Goal: Information Seeking & Learning: Check status

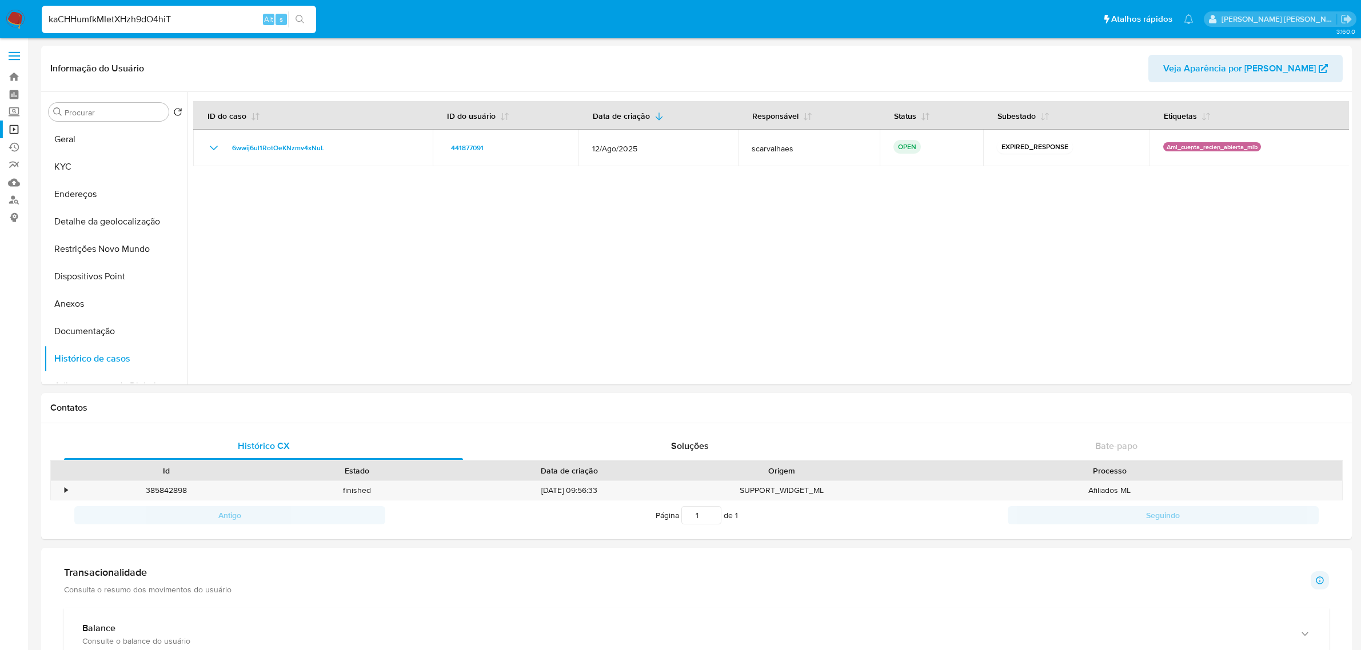
select select "10"
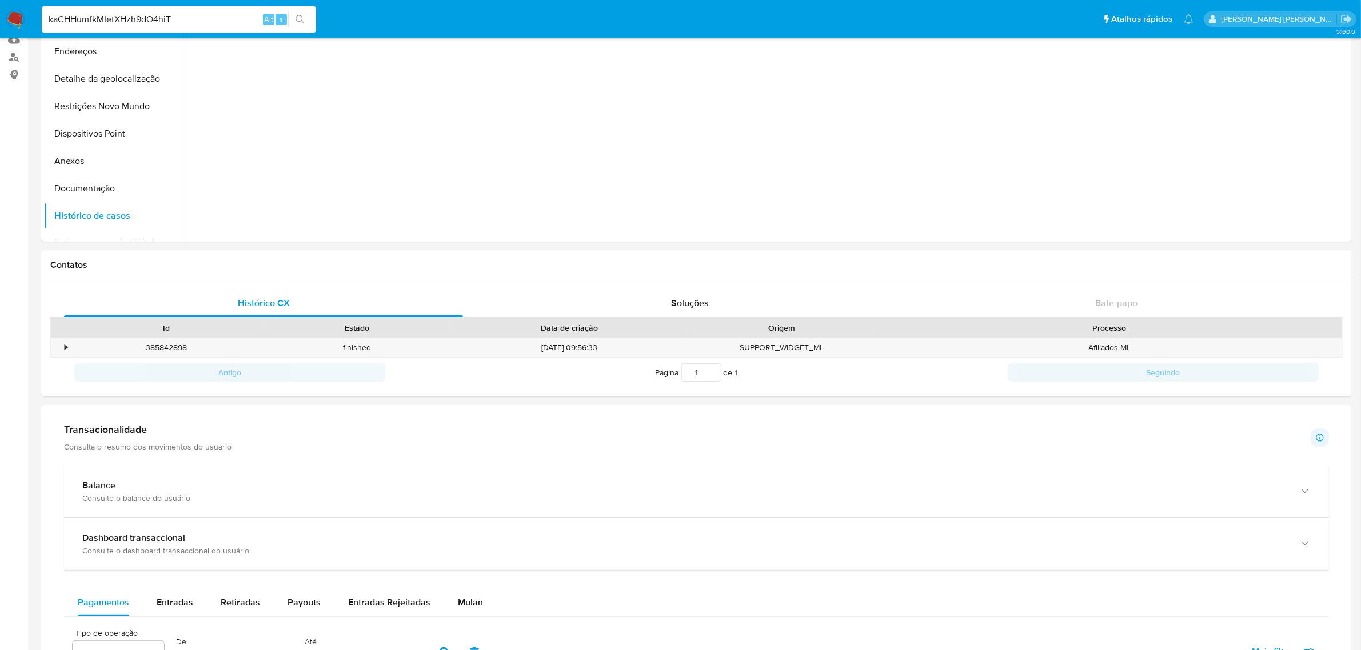
scroll to position [143, 0]
type input "kaCHHumfkMIetXHzh9dO4hiT"
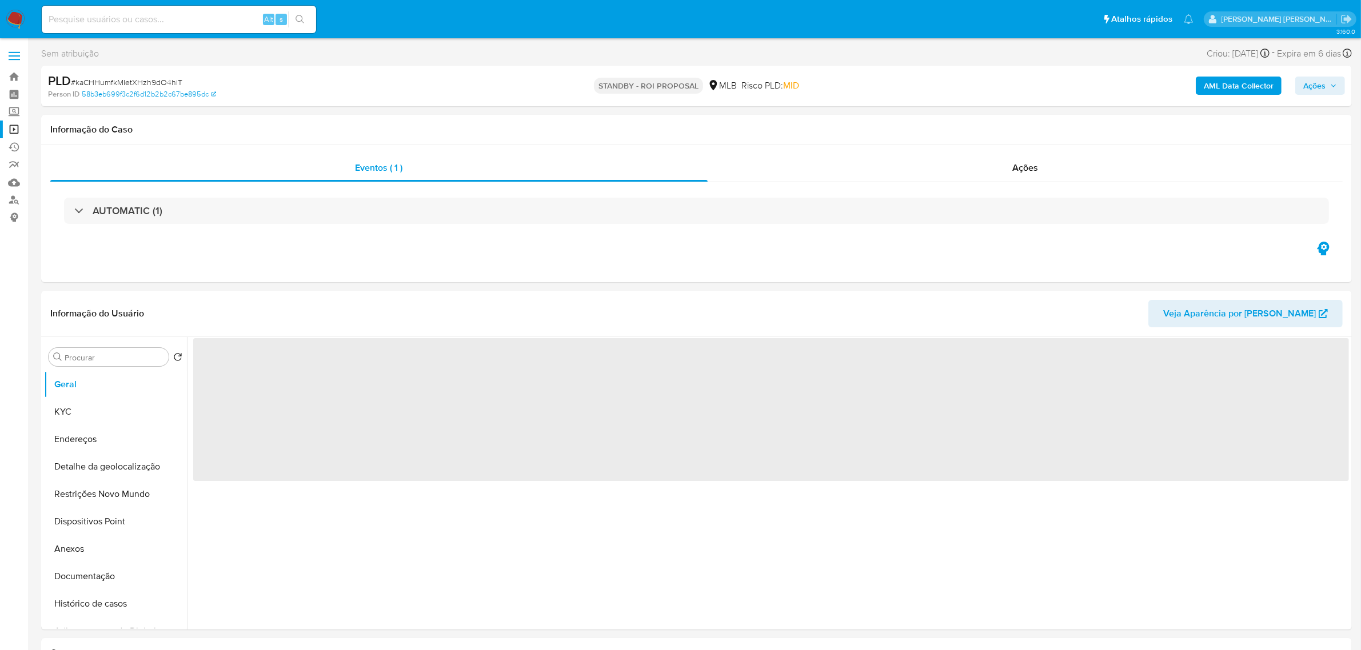
select select "10"
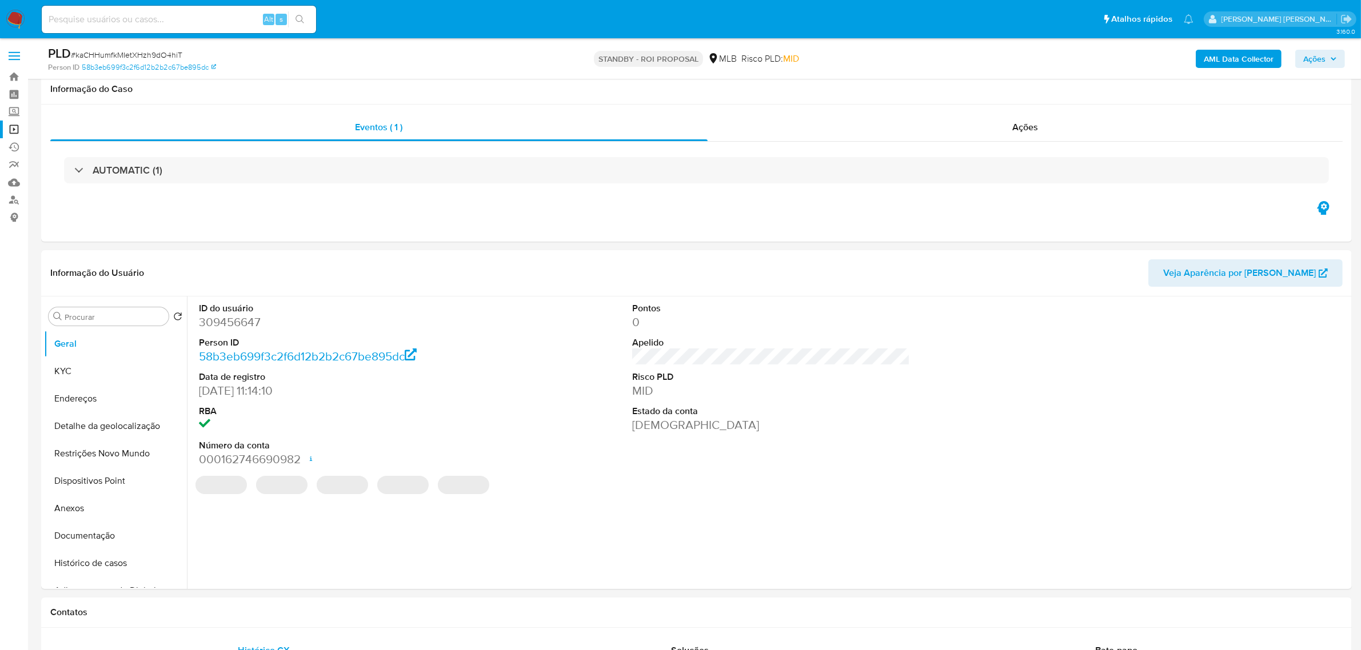
scroll to position [71, 0]
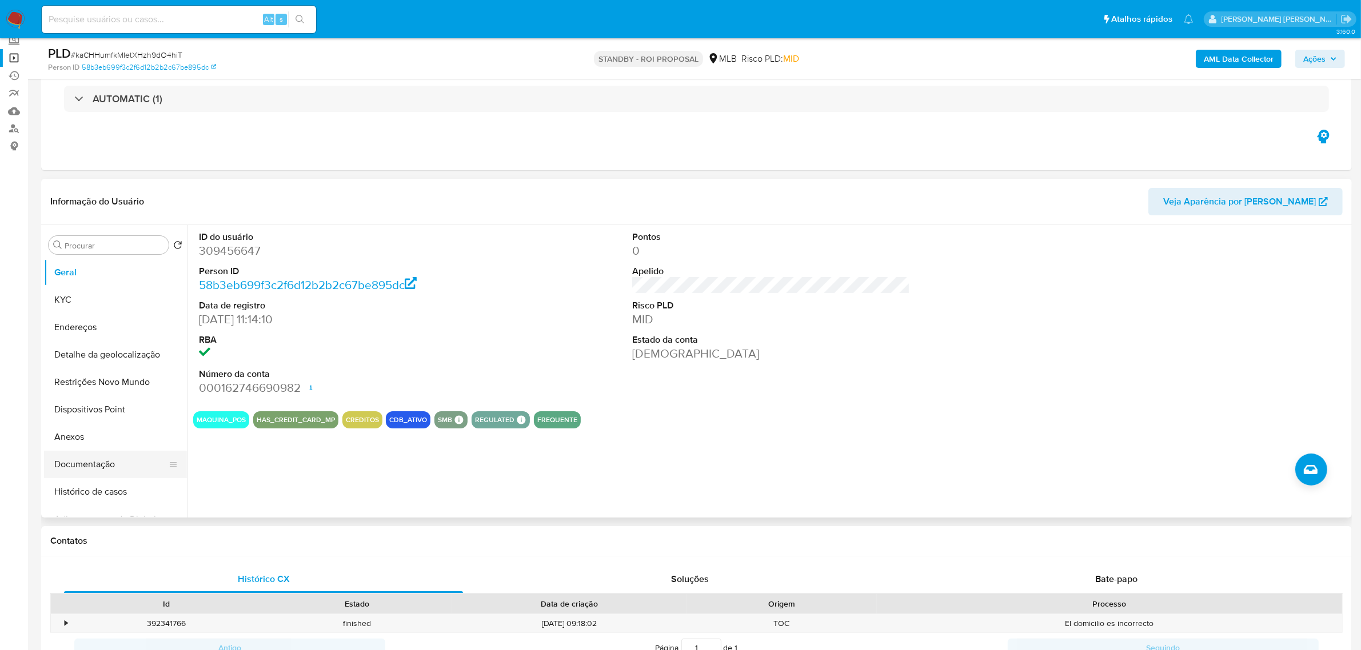
click at [85, 472] on button "Documentação" at bounding box center [111, 464] width 134 height 27
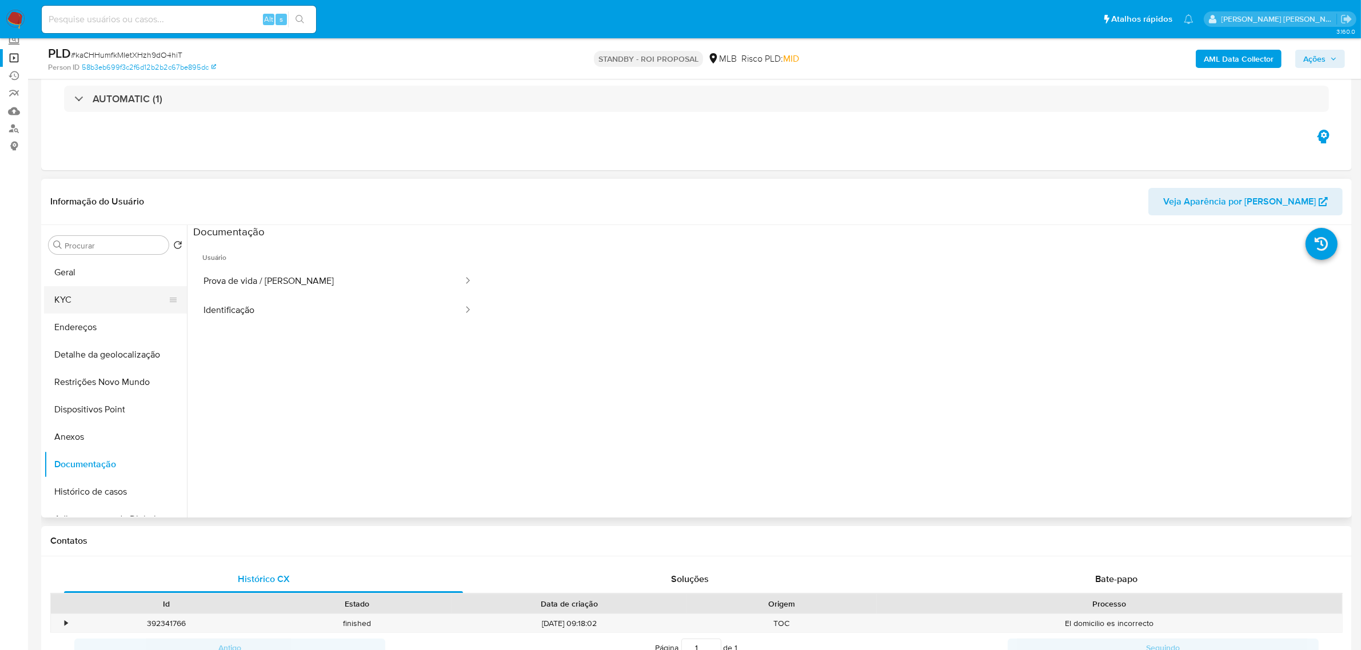
click at [79, 304] on button "KYC" at bounding box center [111, 299] width 134 height 27
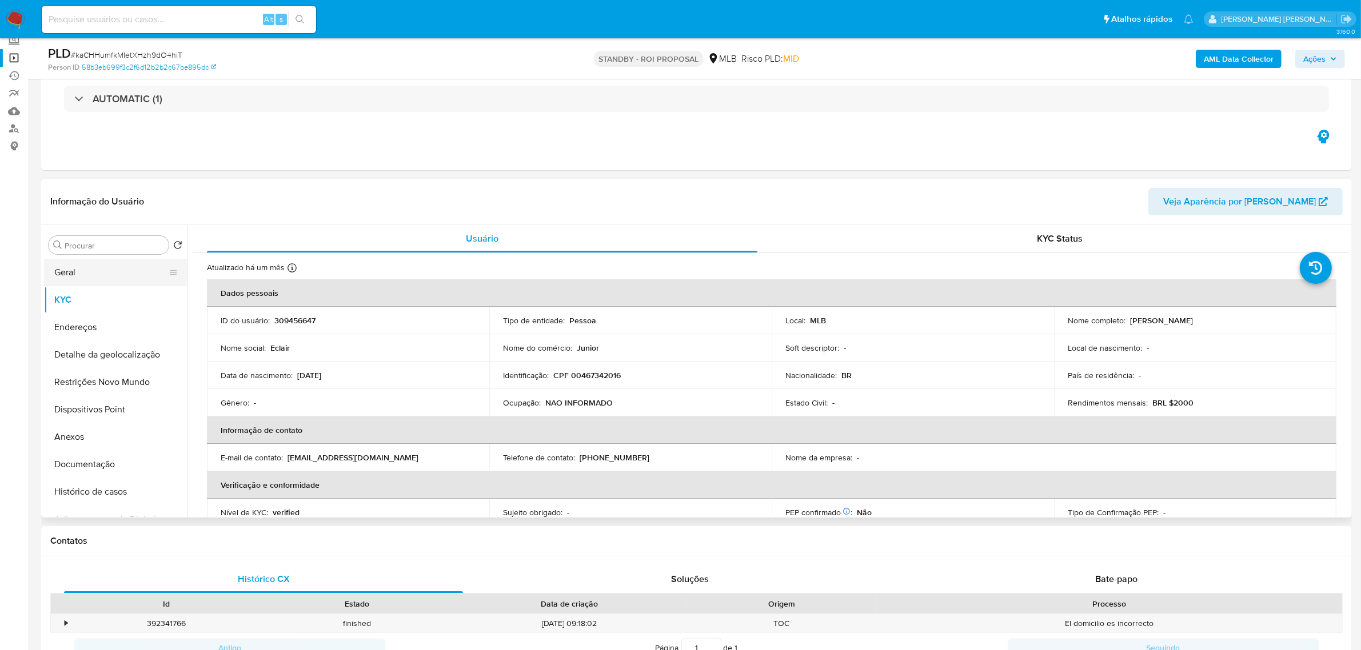
click at [93, 273] on button "Geral" at bounding box center [111, 272] width 134 height 27
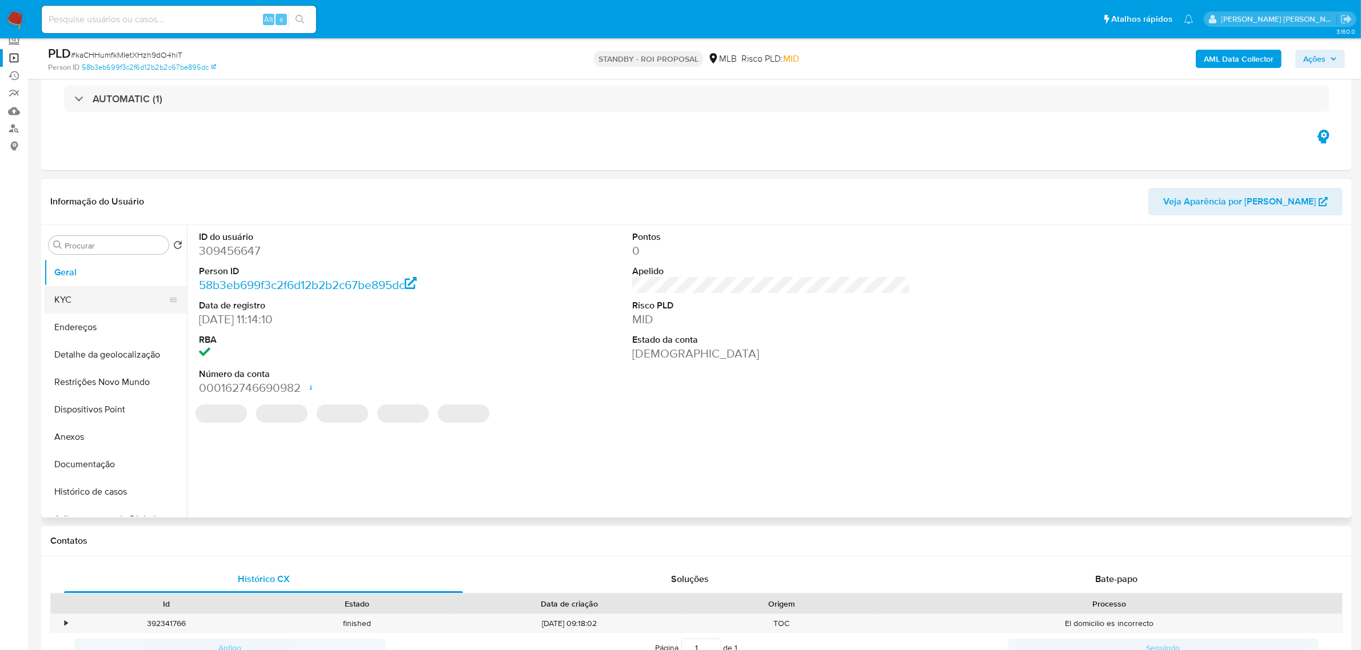
click at [91, 303] on button "KYC" at bounding box center [111, 299] width 134 height 27
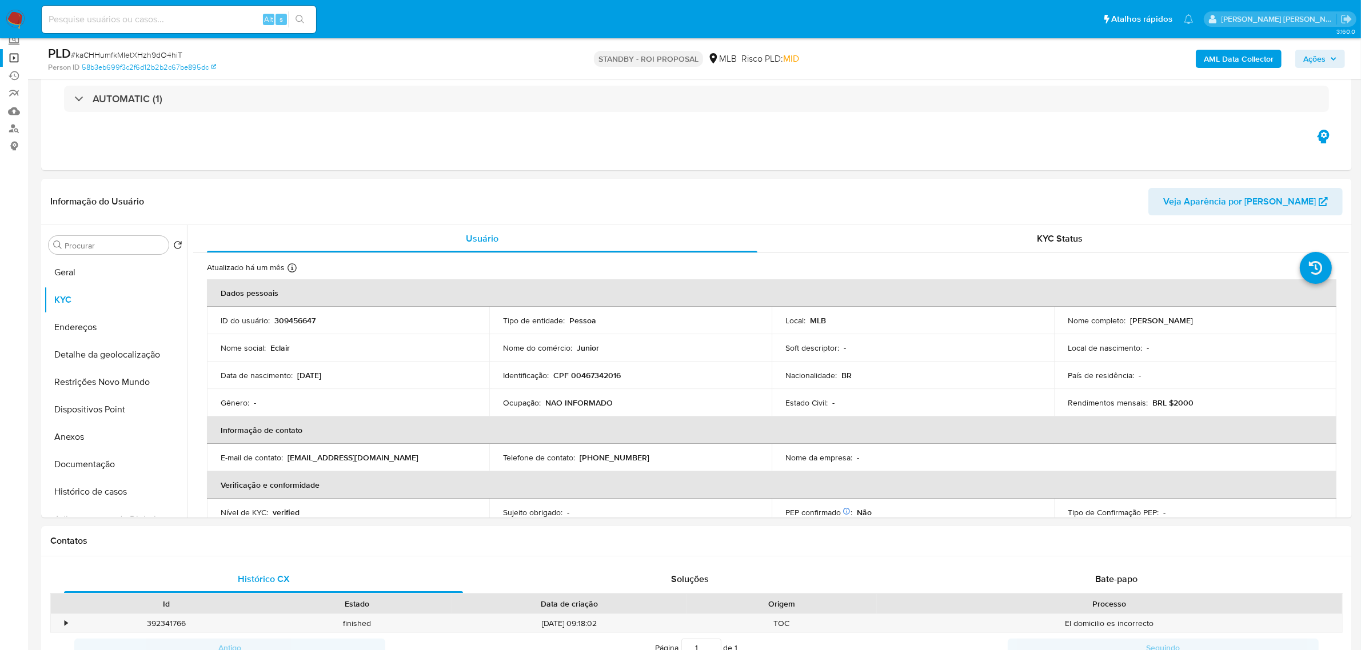
click at [178, 9] on div "Alt s" at bounding box center [179, 19] width 274 height 27
click at [176, 19] on input at bounding box center [179, 19] width 274 height 15
paste input "Y1UUTcR8MN4RUvV6lZzMBhsj"
type input "Y1UUTcR8MN4RUvV6lZzMBhsj"
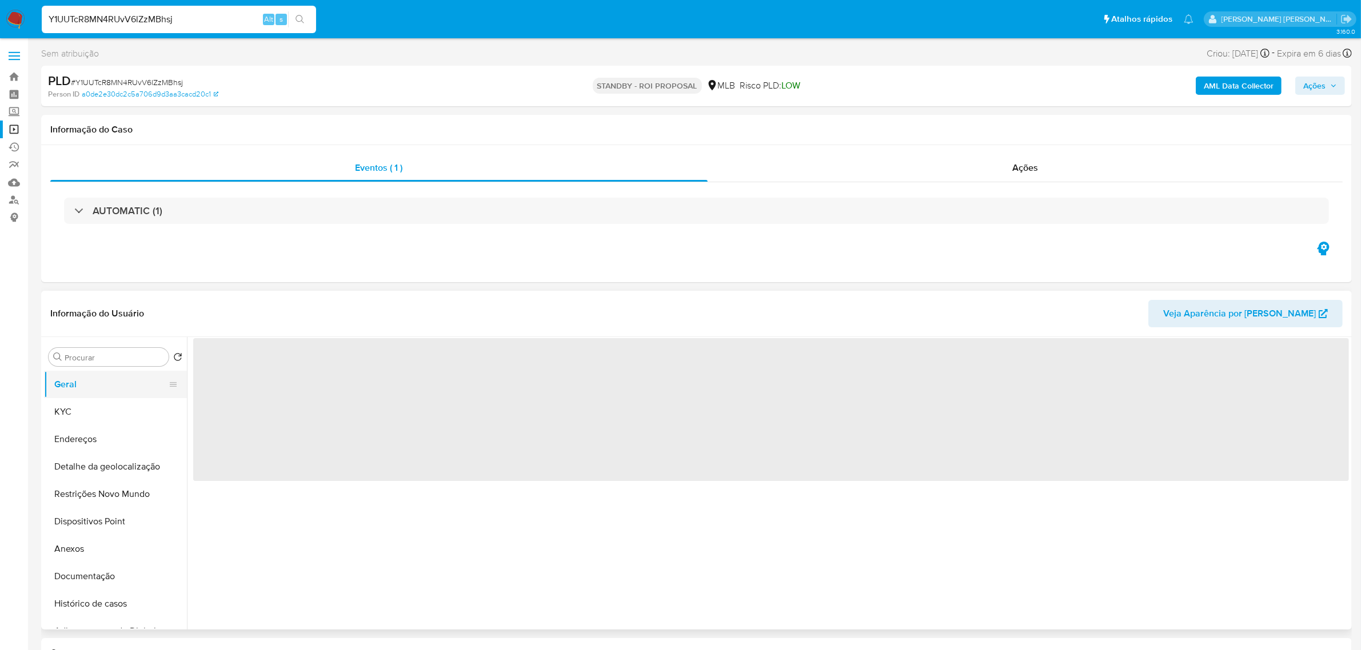
select select "10"
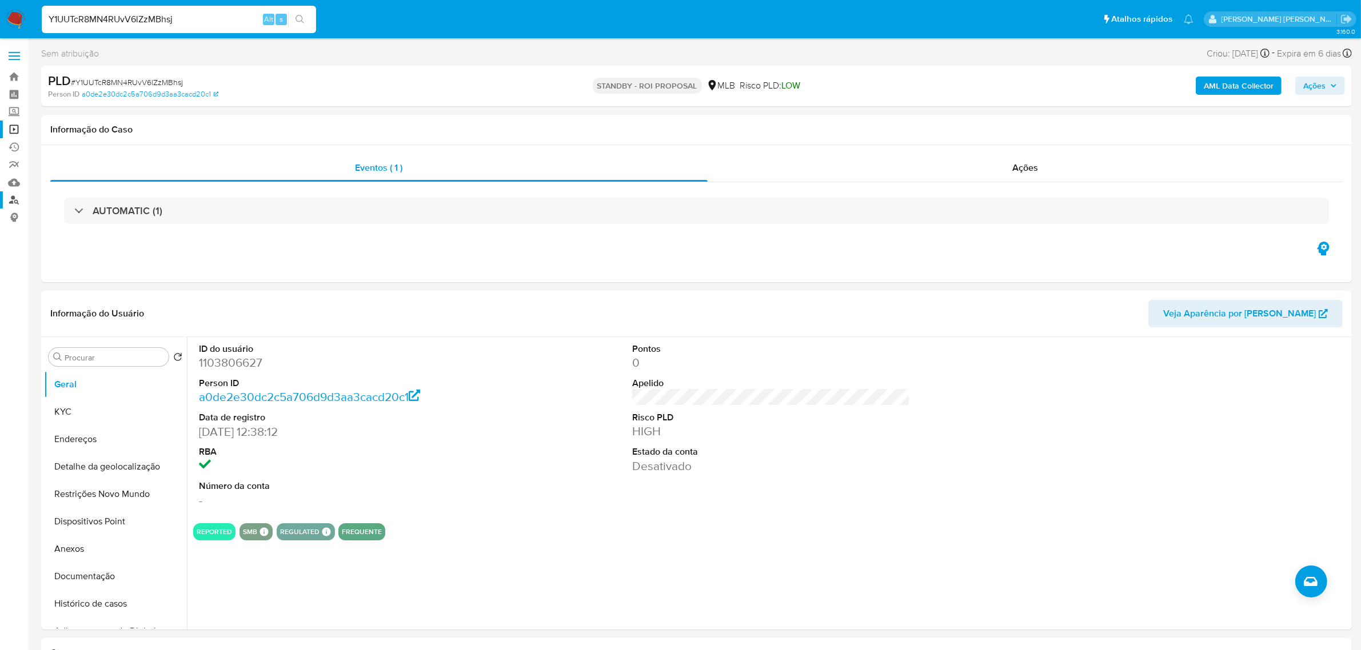
click at [15, 201] on link "Localizador de pessoas" at bounding box center [68, 200] width 136 height 18
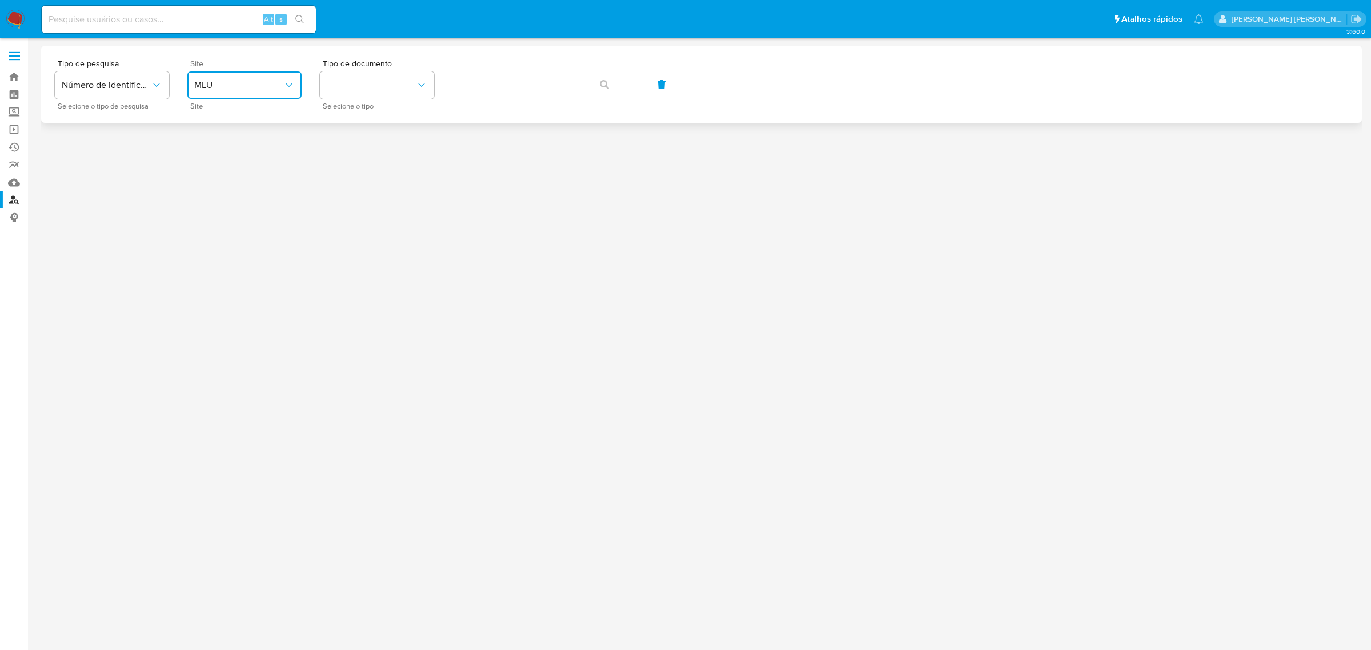
click at [286, 86] on icon "site_id" at bounding box center [288, 84] width 11 height 11
click at [221, 173] on div "MLB" at bounding box center [241, 170] width 94 height 27
click at [382, 80] on button "identificationType" at bounding box center [377, 84] width 114 height 27
click at [369, 162] on div "CPF CPF" at bounding box center [374, 160] width 94 height 39
click at [603, 89] on icon "button" at bounding box center [604, 84] width 9 height 9
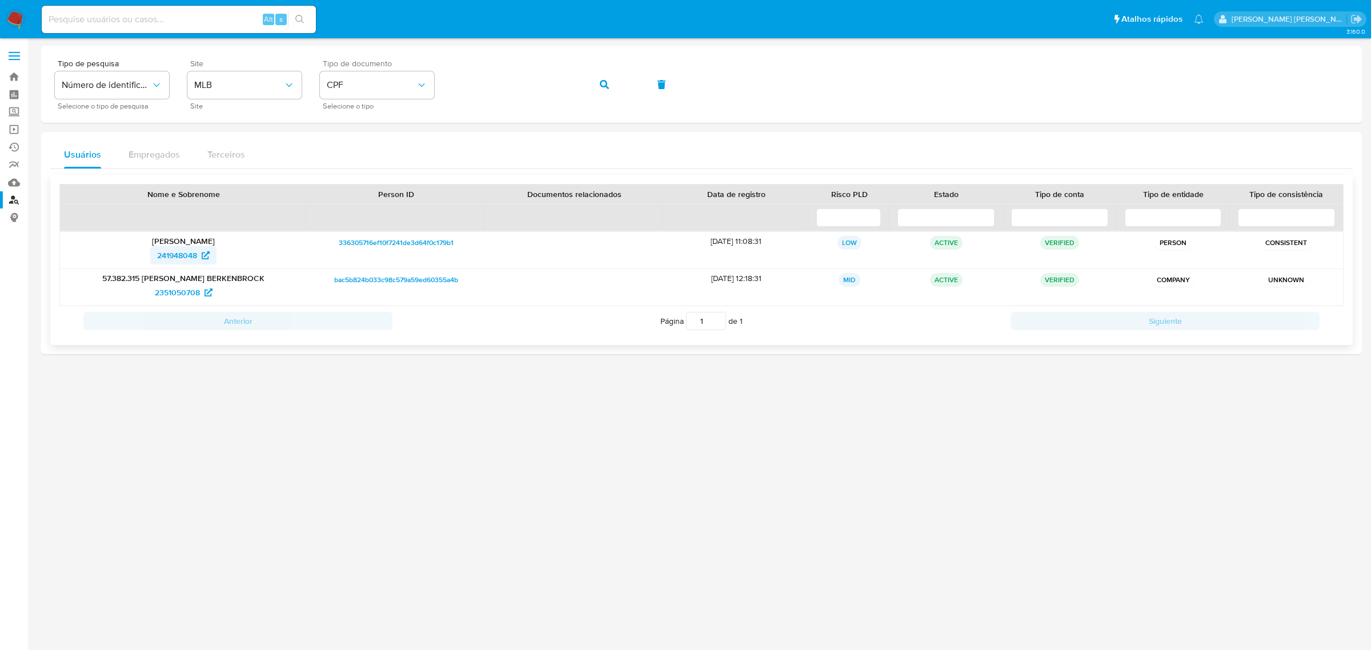
click at [181, 255] on span "241948048" at bounding box center [177, 255] width 40 height 18
click at [160, 21] on input at bounding box center [179, 19] width 274 height 15
paste input "aAS2RV5zKVeelLF5S5atgt03"
type input "aAS2RV5zKVeelLF5S5atgt03"
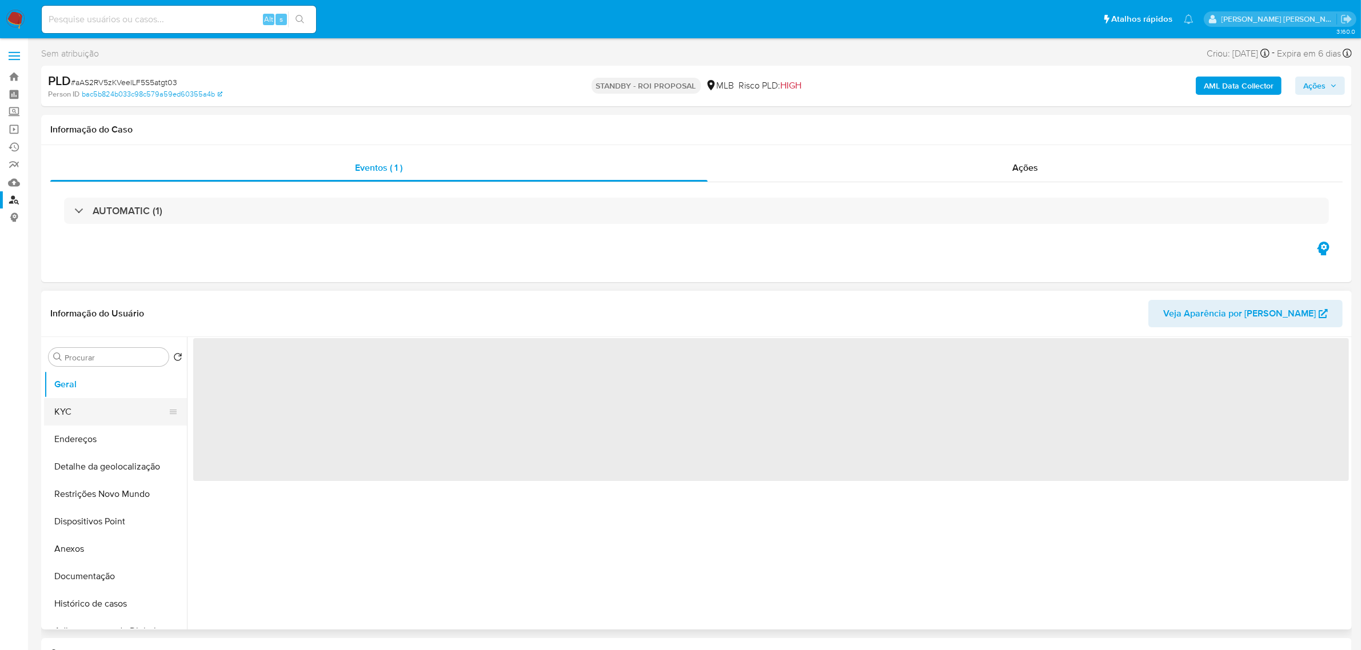
click at [73, 417] on button "KYC" at bounding box center [111, 411] width 134 height 27
select select "10"
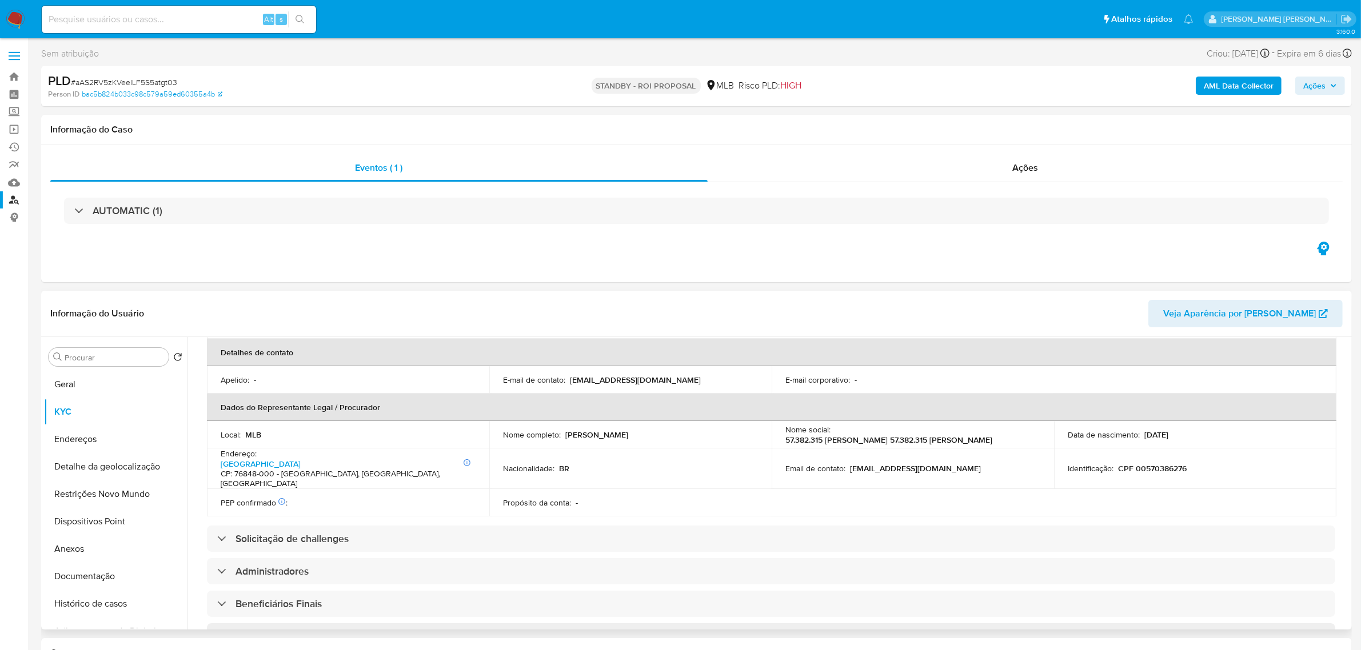
scroll to position [567, 0]
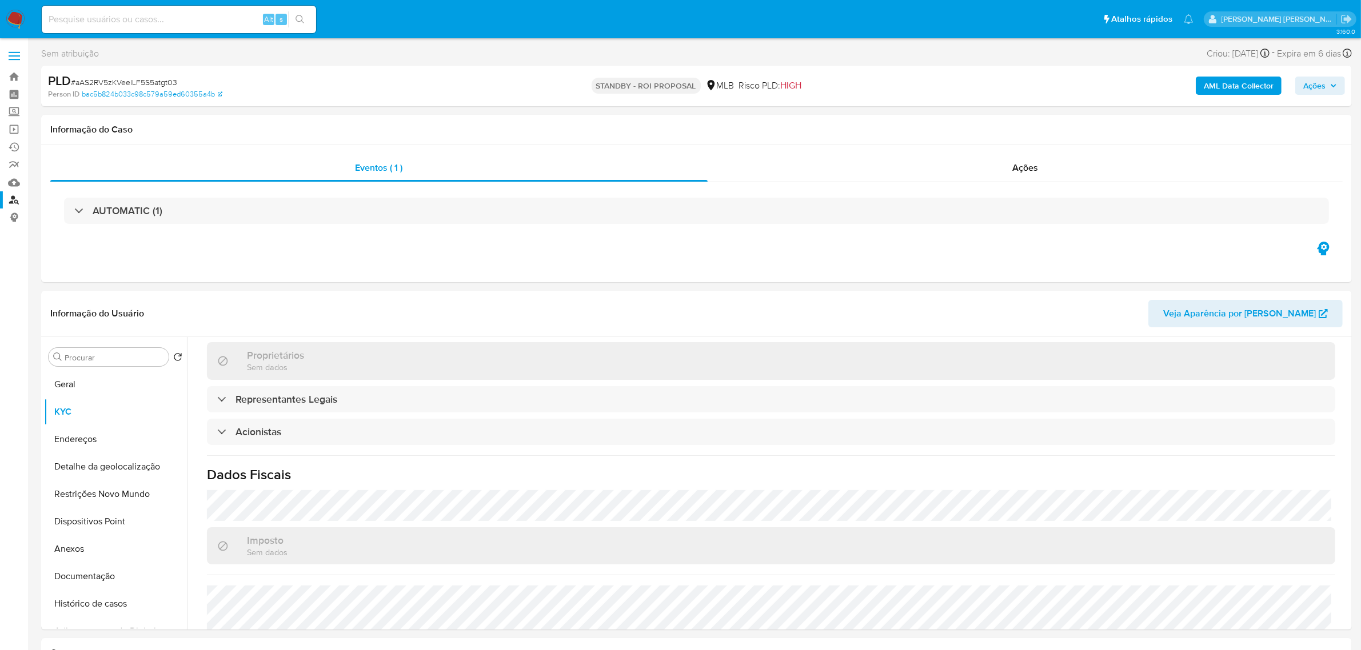
click at [191, 23] on input at bounding box center [179, 19] width 274 height 15
paste input "qScWpFlVrnvEachkhWcccaJw"
type input "qScWpFlVrnvEachkhWcccaJw"
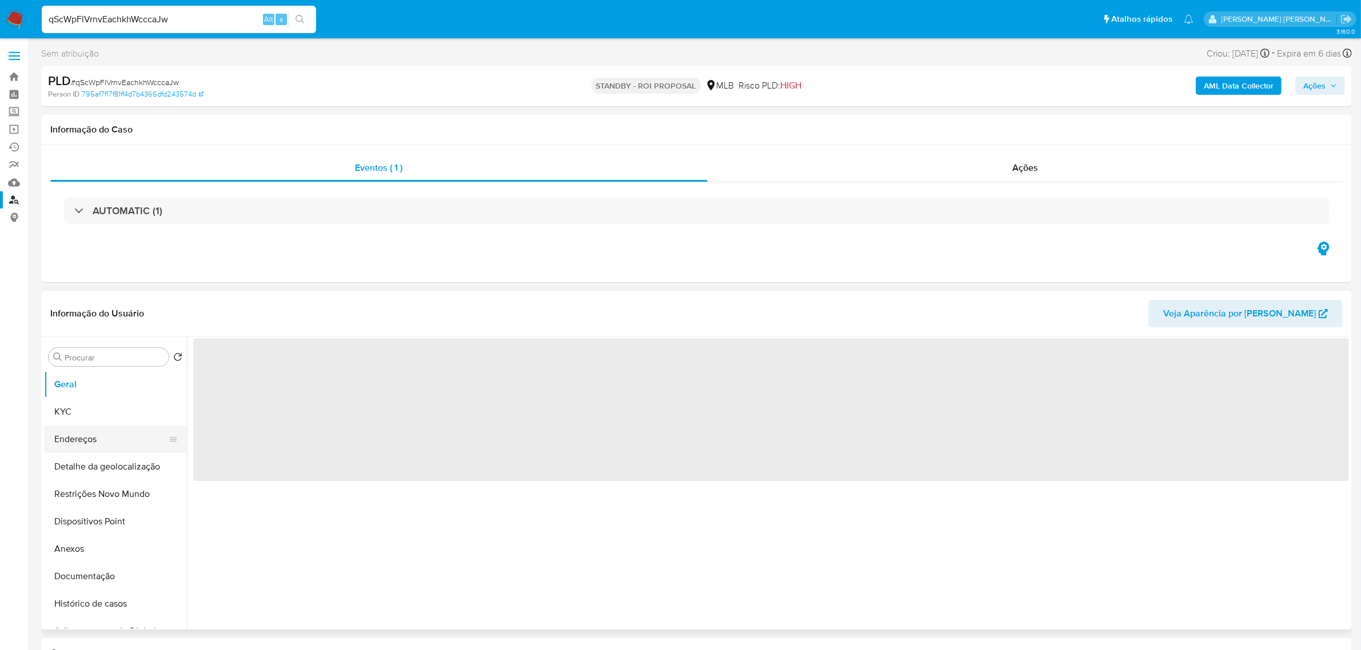
select select "10"
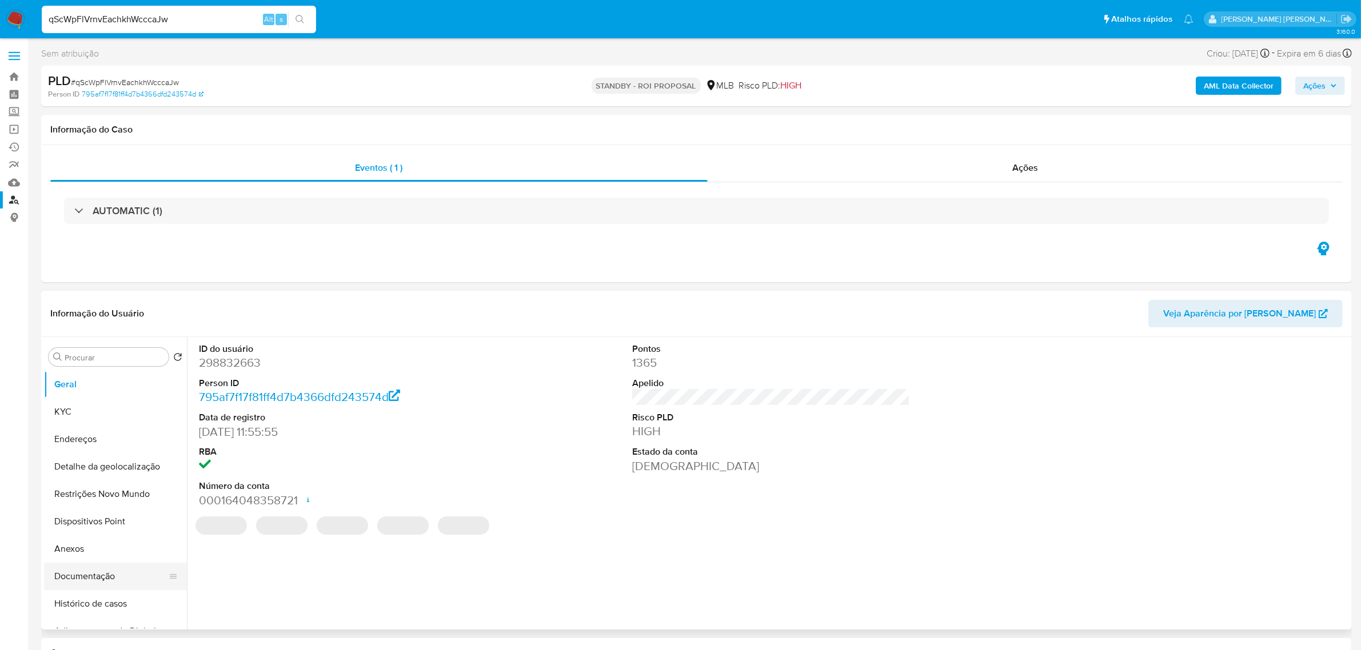
click at [78, 576] on button "Documentação" at bounding box center [111, 576] width 134 height 27
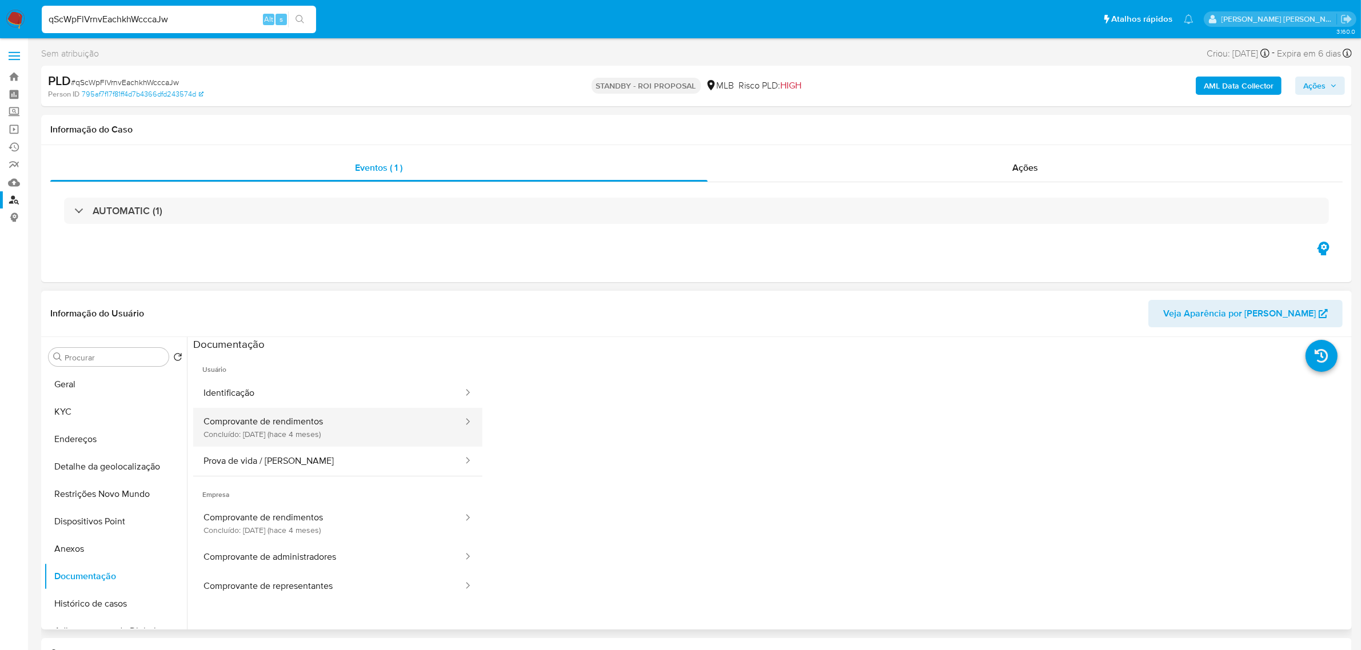
click at [323, 421] on button "Comprovante de rendimentos Concluído: 16/05/2025 (hace 4 meses)" at bounding box center [328, 427] width 271 height 39
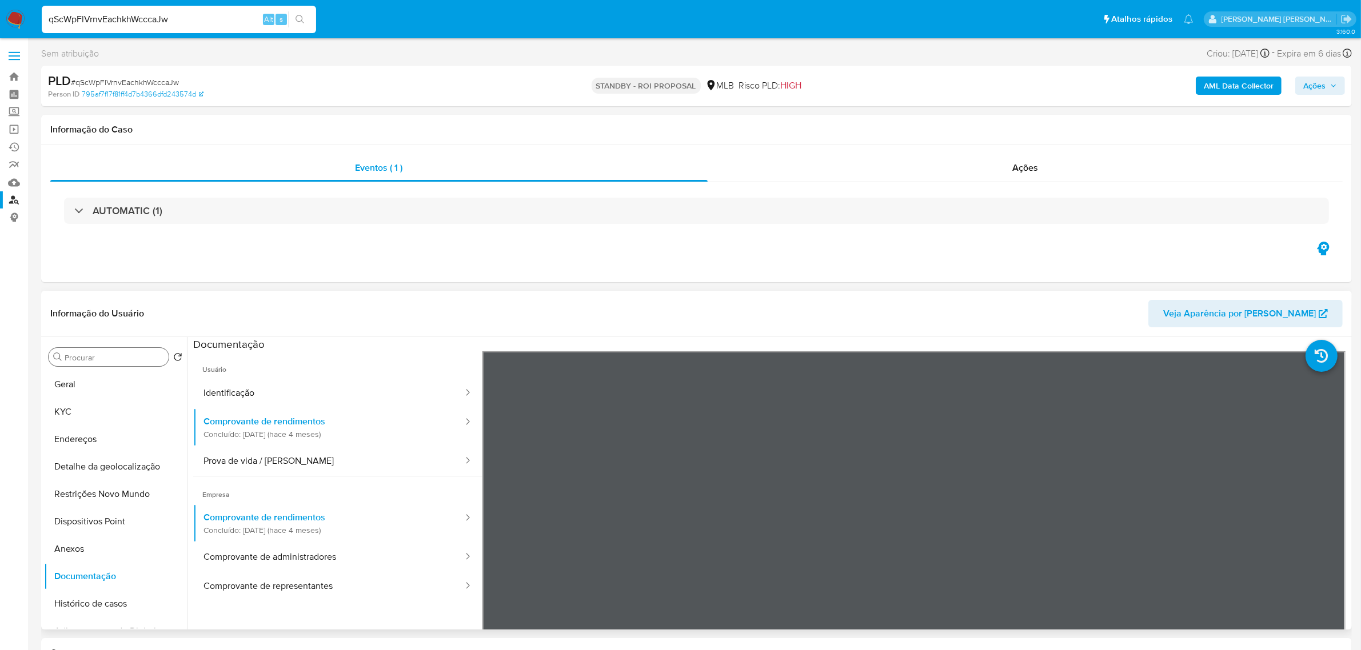
click at [115, 358] on input "Procurar" at bounding box center [114, 358] width 99 height 10
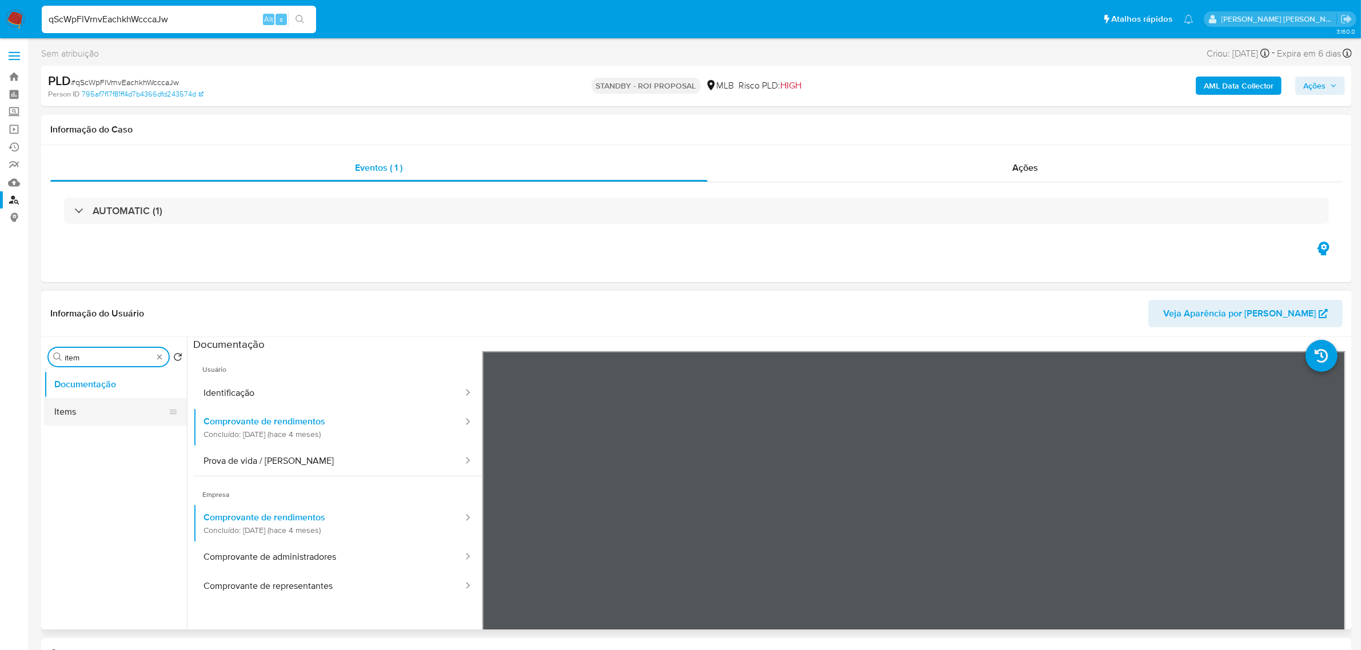
type input "item"
click at [64, 406] on button "Items" at bounding box center [111, 411] width 134 height 27
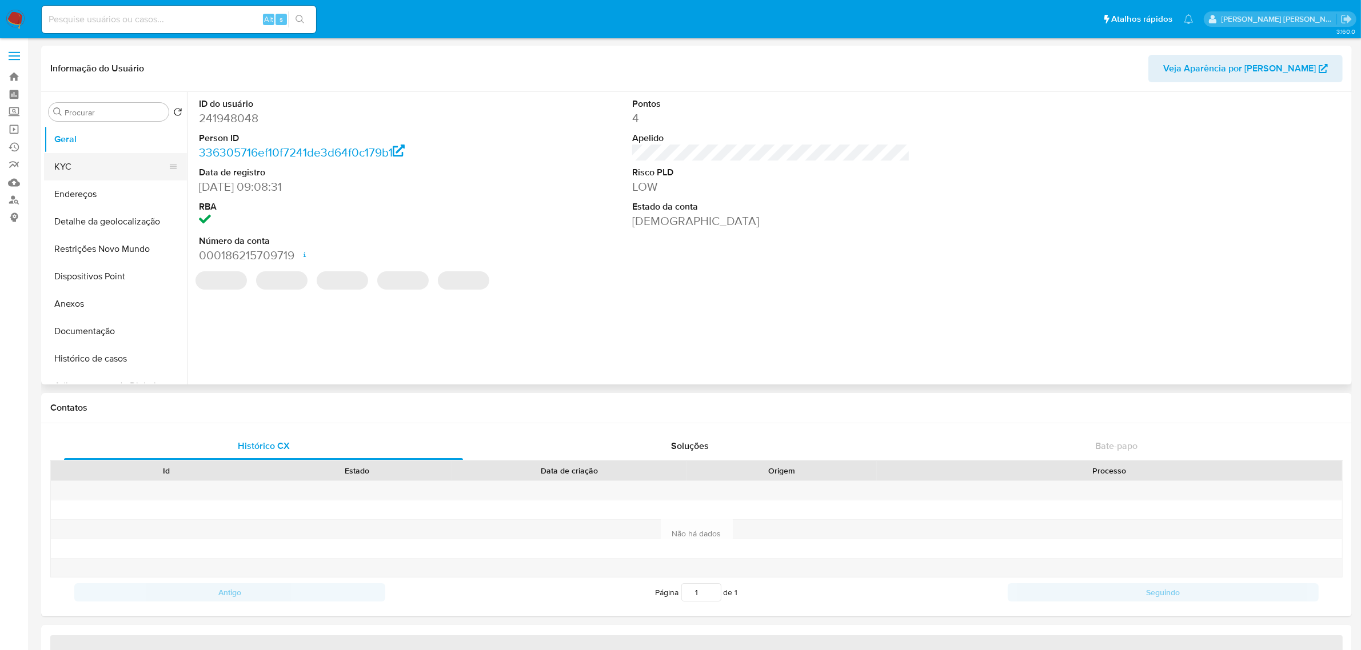
select select "10"
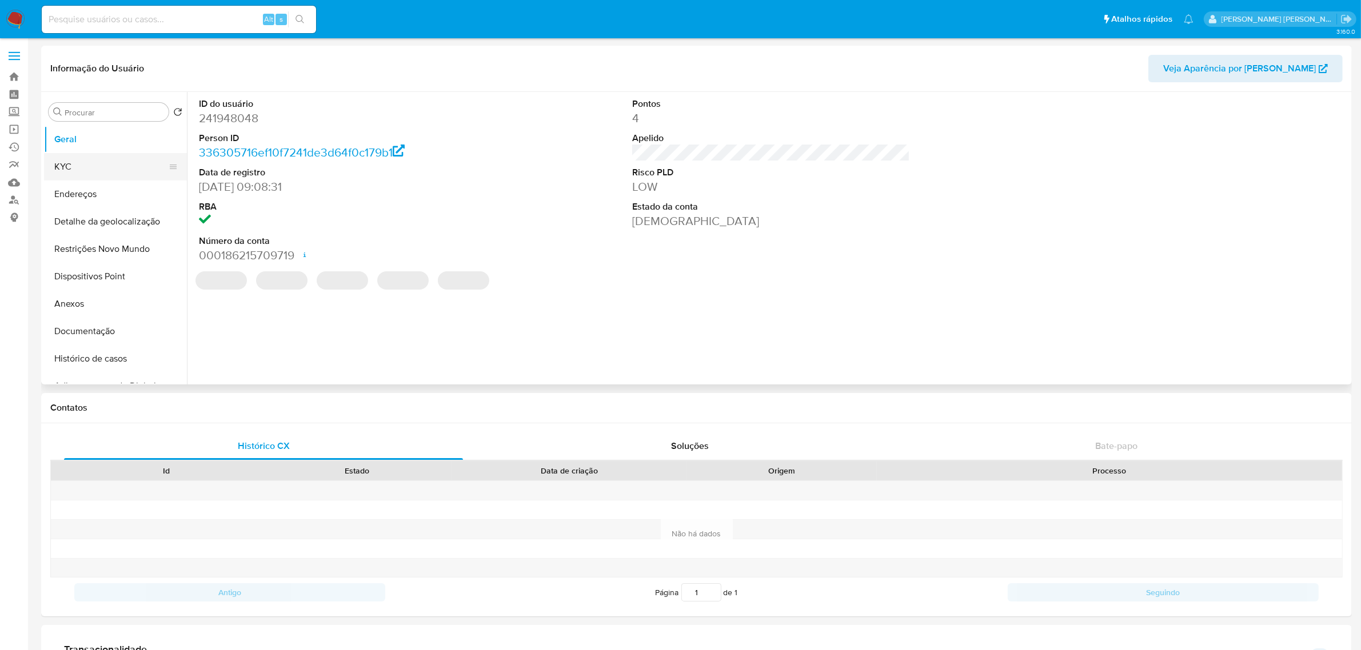
click at [86, 167] on button "KYC" at bounding box center [111, 166] width 134 height 27
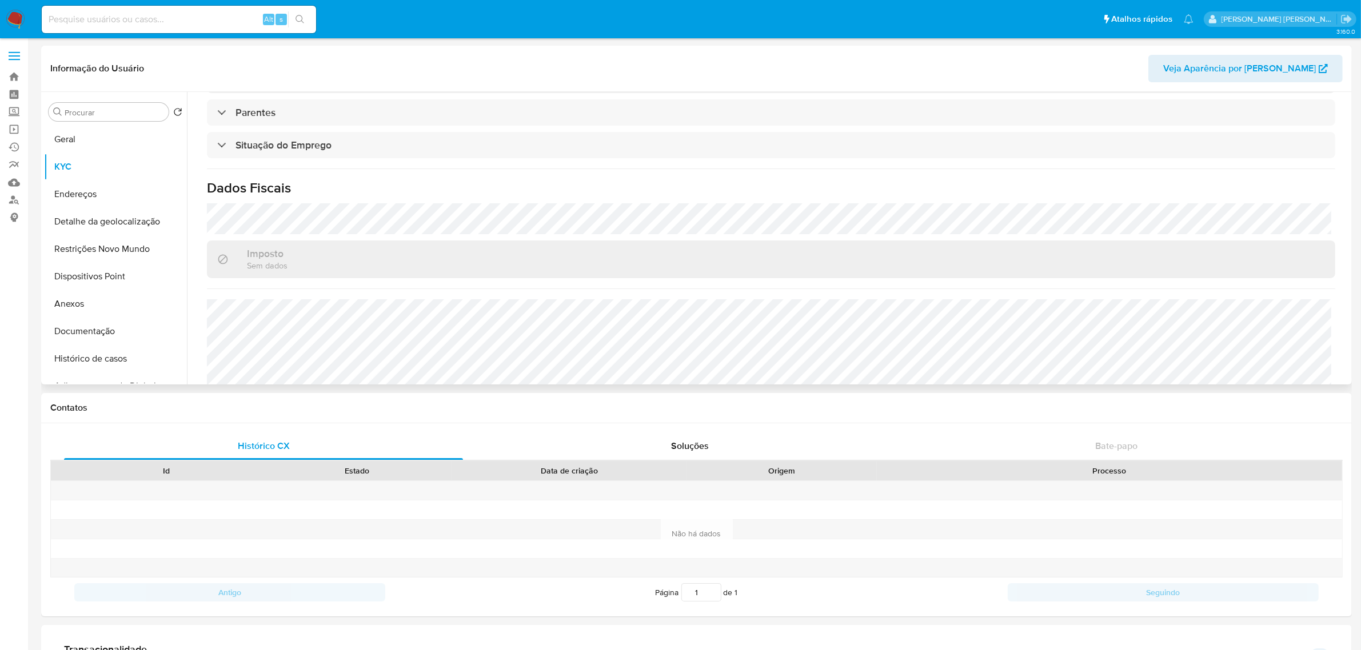
scroll to position [487, 0]
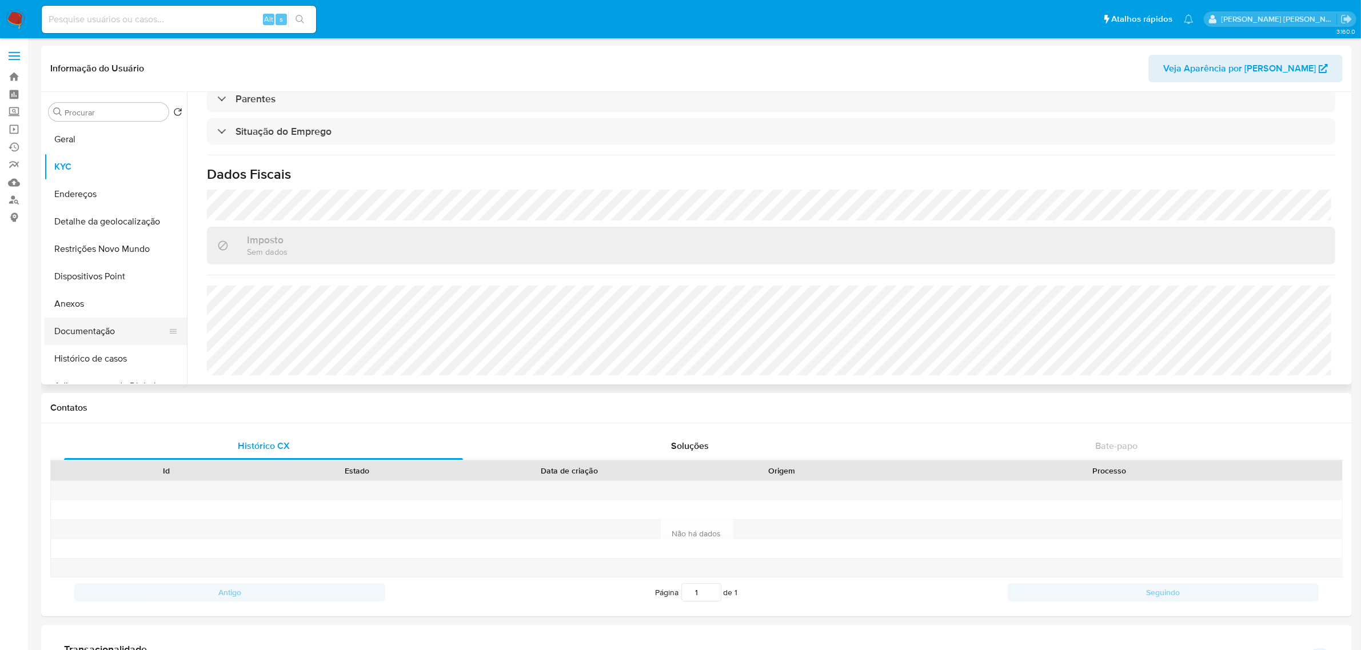
click at [96, 333] on button "Documentação" at bounding box center [111, 331] width 134 height 27
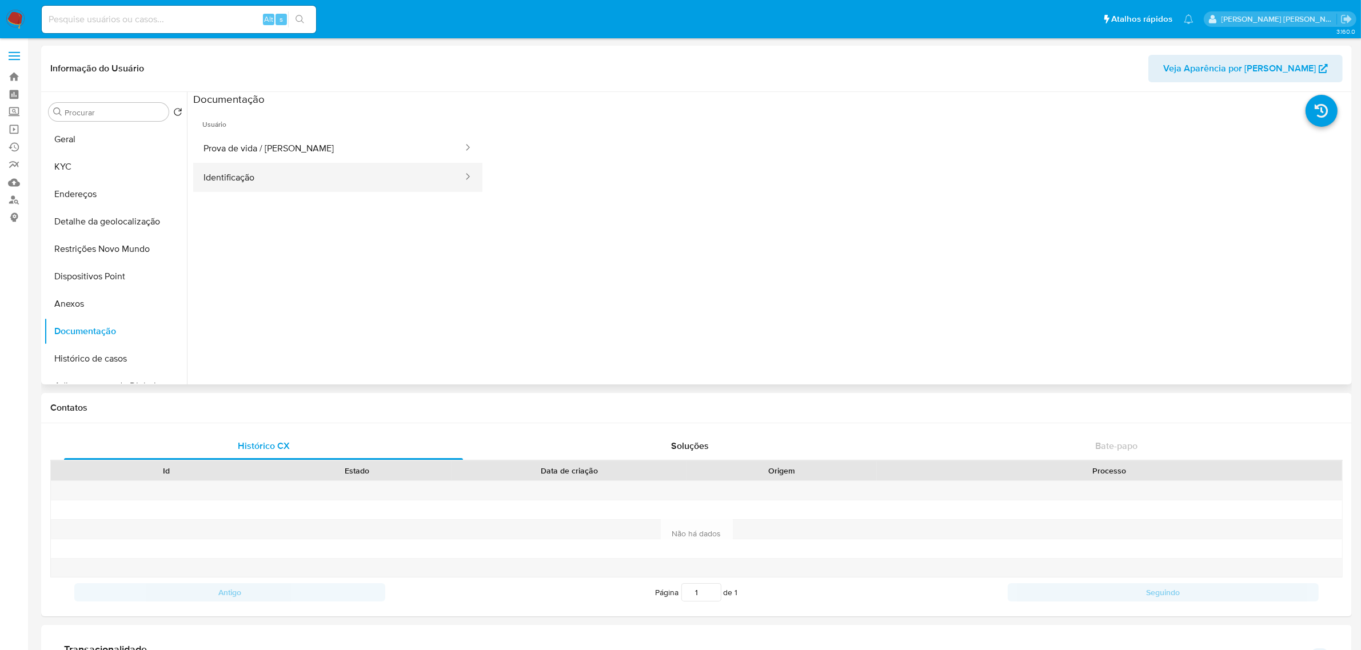
click at [247, 183] on button "Identificação" at bounding box center [328, 177] width 271 height 29
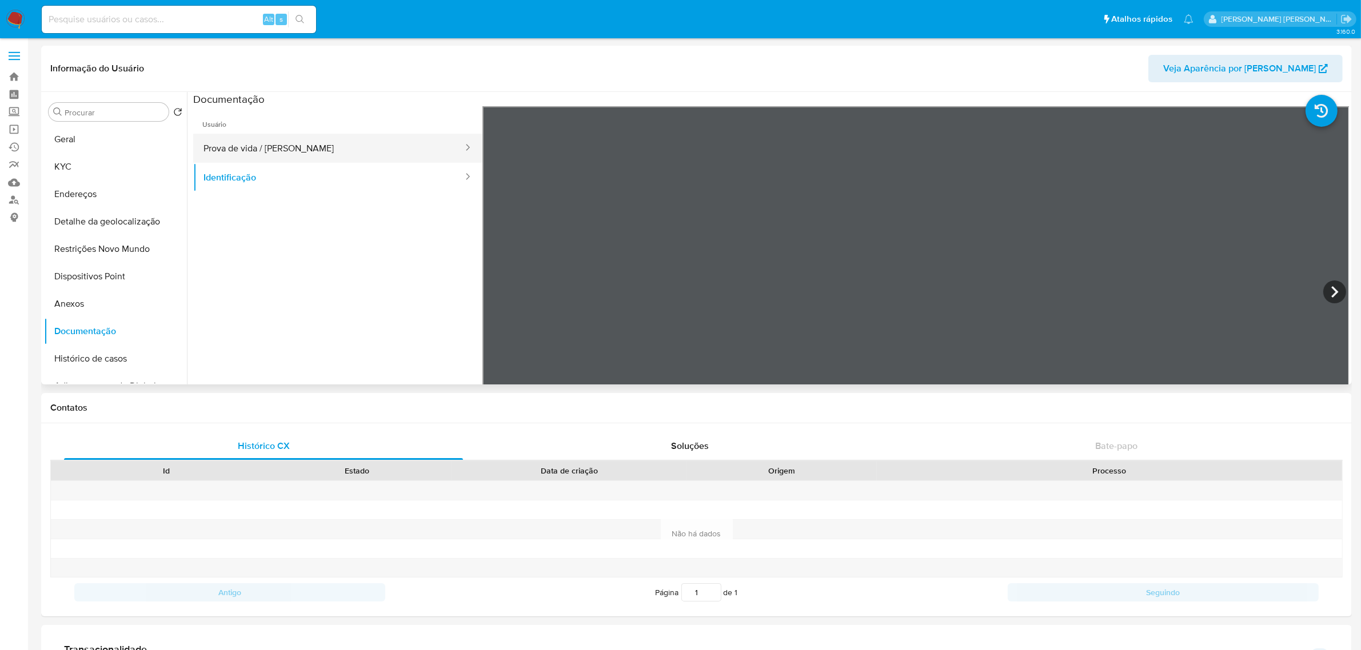
click at [249, 143] on button "Prova de vida / [PERSON_NAME]" at bounding box center [328, 148] width 271 height 29
